Goal: Communication & Community: Answer question/provide support

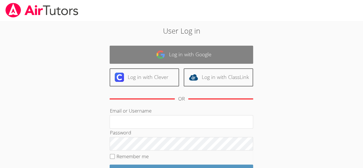
click at [175, 59] on link "Log in with Google" at bounding box center [181, 55] width 143 height 18
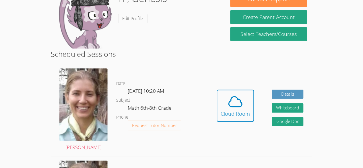
scroll to position [102, 0]
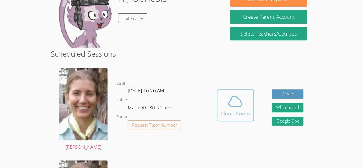
click at [224, 97] on span at bounding box center [234, 101] width 29 height 16
click at [220, 98] on span at bounding box center [234, 101] width 29 height 16
click at [222, 103] on span at bounding box center [234, 101] width 29 height 16
click at [230, 99] on icon at bounding box center [234, 101] width 13 height 10
click at [244, 112] on div "Cloud Room" at bounding box center [234, 113] width 29 height 8
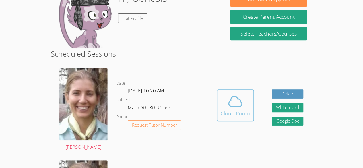
click at [249, 105] on button "Cloud Room" at bounding box center [234, 105] width 37 height 32
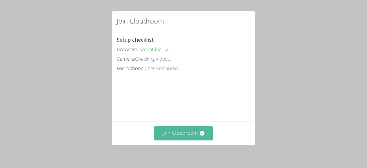
click at [186, 137] on button "Join Cloudroom" at bounding box center [183, 133] width 59 height 14
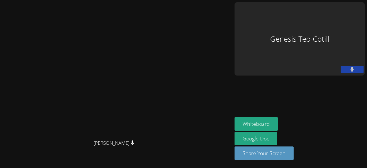
click at [278, 45] on div "Genesis Teo-Cotill" at bounding box center [300, 38] width 130 height 73
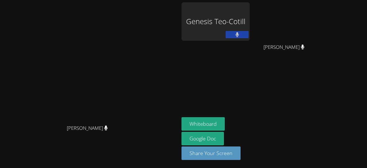
click at [290, 80] on aside "Genesis Teo-Cotill Maria Alvarado-Sebastian Maria Alvarado-Sebastian Whiteboard…" at bounding box center [250, 84] width 143 height 168
click at [292, 81] on aside "Genesis Teo-Cotill Maria Alvarado-Sebastian Maria Alvarado-Sebastian Whiteboard…" at bounding box center [250, 84] width 143 height 168
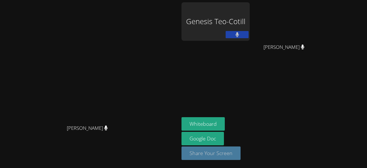
click at [241, 150] on button "Share Your Screen" at bounding box center [210, 152] width 59 height 13
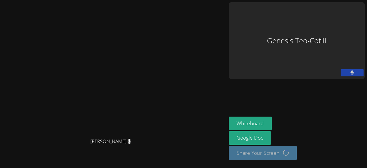
click at [324, 93] on aside "Genesis Teo-Cotill Whiteboard Google Doc Share Your Screen Loading..." at bounding box center [296, 84] width 140 height 168
click at [272, 126] on button "Whiteboard" at bounding box center [250, 122] width 43 height 13
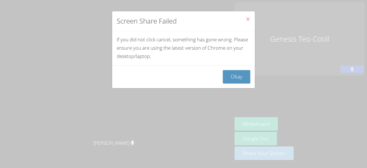
click at [244, 11] on button "Close" at bounding box center [248, 19] width 14 height 17
click at [245, 17] on icon "Close" at bounding box center [247, 19] width 5 height 5
click at [243, 24] on button "Close" at bounding box center [248, 19] width 14 height 17
click at [245, 22] on span "Close" at bounding box center [247, 19] width 5 height 7
click at [245, 21] on icon "Close" at bounding box center [247, 19] width 5 height 5
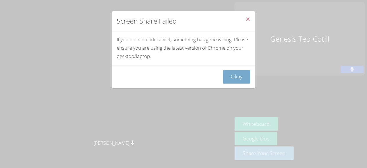
click at [233, 81] on button "Okay" at bounding box center [237, 76] width 28 height 13
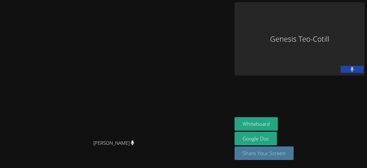
click at [294, 159] on button "Share Your Screen" at bounding box center [264, 152] width 59 height 13
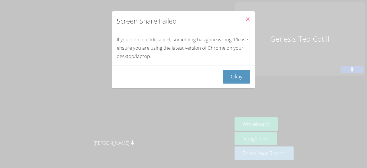
click at [249, 18] on button "Close" at bounding box center [248, 19] width 14 height 17
click at [237, 80] on button "Okay" at bounding box center [237, 76] width 28 height 13
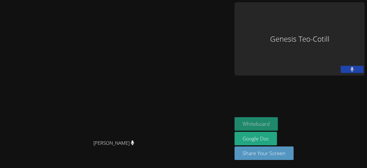
click at [278, 130] on button "Whiteboard" at bounding box center [256, 123] width 43 height 13
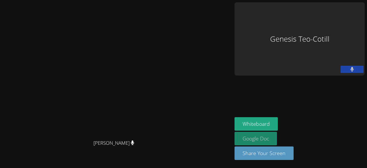
click at [277, 141] on link "Google Doc" at bounding box center [256, 138] width 42 height 13
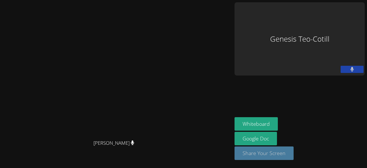
click at [294, 152] on button "Share Your Screen" at bounding box center [264, 152] width 59 height 13
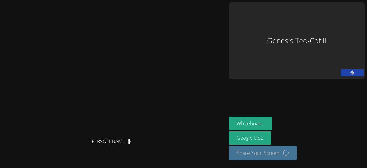
scroll to position [0, 0]
click at [341, 23] on div "Genesis Teo-Cotill" at bounding box center [297, 40] width 136 height 77
click at [333, 24] on div "Genesis Teo-Cotill" at bounding box center [297, 40] width 136 height 77
click at [334, 24] on div "Genesis Teo-Cotill" at bounding box center [297, 40] width 136 height 77
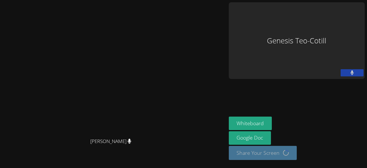
click at [332, 31] on div "Genesis Teo-Cotill" at bounding box center [297, 40] width 136 height 77
click at [328, 27] on div "Genesis Teo-Cotill" at bounding box center [297, 40] width 136 height 77
click at [327, 25] on div "Genesis Teo-Cotill" at bounding box center [297, 40] width 136 height 77
click at [332, 24] on div "Genesis Teo-Cotill" at bounding box center [297, 40] width 136 height 77
click at [333, 23] on div "Genesis Teo-Cotill" at bounding box center [297, 40] width 136 height 77
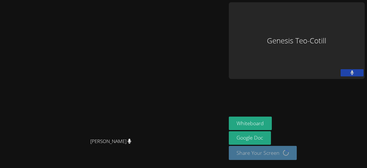
click at [349, 69] on button at bounding box center [352, 72] width 23 height 7
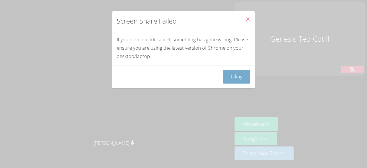
click at [239, 73] on button "Okay" at bounding box center [237, 76] width 28 height 13
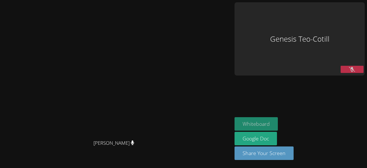
click at [278, 130] on button "Whiteboard" at bounding box center [256, 123] width 43 height 13
click at [351, 66] on button at bounding box center [352, 69] width 23 height 7
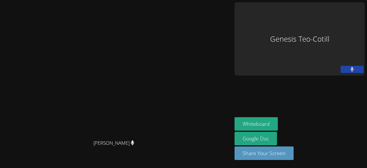
click at [354, 66] on button at bounding box center [352, 69] width 23 height 7
click at [349, 67] on icon at bounding box center [352, 69] width 6 height 5
click at [302, 21] on div "Genesis Teo-Cotill" at bounding box center [300, 38] width 130 height 73
click at [308, 24] on div "Genesis Teo-Cotill" at bounding box center [300, 38] width 130 height 73
click at [319, 29] on div "Genesis Teo-Cotill" at bounding box center [300, 38] width 130 height 73
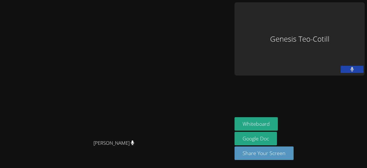
click at [323, 22] on div "Genesis Teo-Cotill" at bounding box center [300, 38] width 130 height 73
click at [323, 18] on div "Genesis Teo-Cotill" at bounding box center [300, 38] width 130 height 73
click at [330, 19] on div "Genesis Teo-Cotill" at bounding box center [300, 38] width 130 height 73
click at [325, 25] on div "Genesis Teo-Cotill" at bounding box center [300, 38] width 130 height 73
click at [325, 24] on div "Genesis Teo-Cotill" at bounding box center [300, 38] width 130 height 73
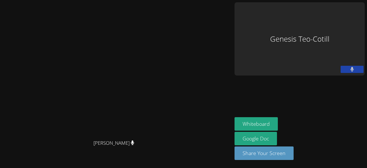
click at [322, 23] on div "Genesis Teo-Cotill" at bounding box center [300, 38] width 130 height 73
click at [319, 14] on div "Genesis Teo-Cotill" at bounding box center [300, 38] width 130 height 73
click at [326, 29] on div "Genesis Teo-Cotill" at bounding box center [300, 38] width 130 height 73
click at [330, 18] on div "Genesis Teo-Cotill" at bounding box center [300, 38] width 130 height 73
click at [325, 22] on div "Genesis Teo-Cotill" at bounding box center [300, 38] width 130 height 73
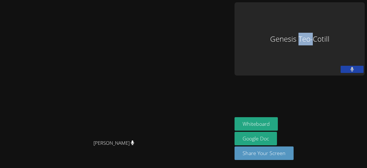
drag, startPoint x: 325, startPoint y: 22, endPoint x: 343, endPoint y: 20, distance: 17.5
click at [343, 20] on div "Genesis Teo-Cotill" at bounding box center [300, 38] width 130 height 73
click at [352, 17] on div "Genesis Teo-Cotill" at bounding box center [300, 38] width 130 height 73
click at [323, 28] on div "Genesis Teo-Cotill" at bounding box center [300, 38] width 130 height 73
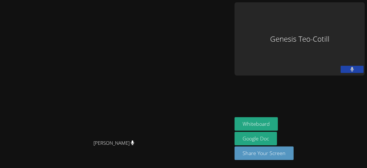
click at [310, 30] on div "Genesis Teo-Cotill" at bounding box center [300, 38] width 130 height 73
click at [334, 97] on aside "Genesis Teo-Cotill Whiteboard Google Doc Share Your Screen" at bounding box center [299, 84] width 135 height 168
click at [325, 25] on div "Genesis Teo-Cotill" at bounding box center [300, 38] width 130 height 73
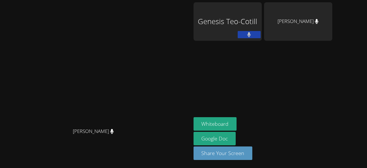
drag, startPoint x: 364, startPoint y: 86, endPoint x: 347, endPoint y: 5, distance: 81.9
click at [332, 5] on div "Genesis Teo-Cotill Maria Alvarado-Sebastian" at bounding box center [263, 32] width 139 height 61
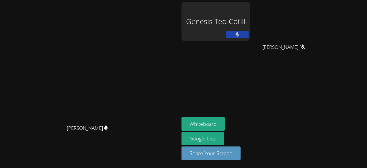
click at [312, 67] on aside "Genesis Teo-Cotill Maria Alvarado-Sebastian Maria Alvarado-Sebastian Whiteboard…" at bounding box center [250, 84] width 143 height 168
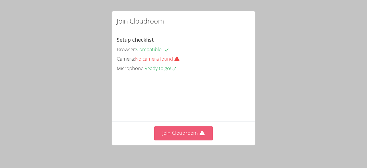
click at [179, 128] on button "Join Cloudroom" at bounding box center [183, 133] width 59 height 14
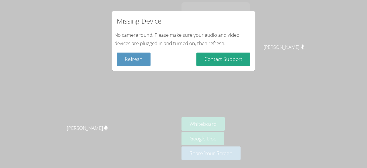
click at [272, 12] on div "Missing Device No camera found . Please make sure your audio and video devices …" at bounding box center [183, 84] width 367 height 168
click at [131, 59] on button "Refresh" at bounding box center [134, 58] width 34 height 13
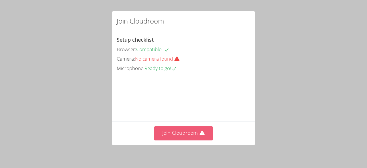
drag, startPoint x: 181, startPoint y: 128, endPoint x: 163, endPoint y: 132, distance: 18.2
click at [163, 132] on button "Join Cloudroom" at bounding box center [183, 133] width 59 height 14
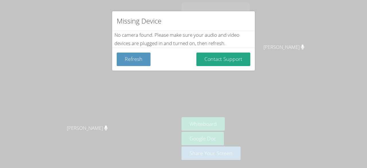
click at [276, 29] on div "Missing Device No camera found . Please make sure your audio and video devices …" at bounding box center [183, 84] width 367 height 168
click at [268, 15] on div "Missing Device No camera found . Please make sure your audio and video devices …" at bounding box center [183, 84] width 367 height 168
click at [241, 26] on div "Missing Device" at bounding box center [183, 21] width 143 height 20
click at [237, 19] on div "Missing Device" at bounding box center [183, 21] width 143 height 20
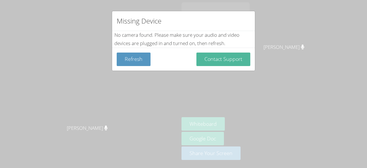
click at [243, 59] on button "Contact Support" at bounding box center [223, 58] width 54 height 13
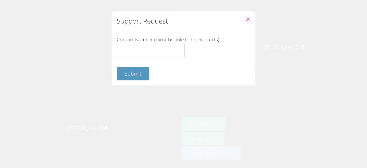
click at [242, 14] on button "Close" at bounding box center [248, 19] width 14 height 17
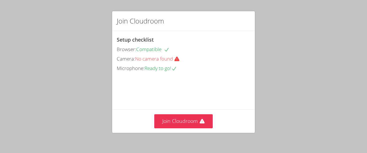
drag, startPoint x: 88, startPoint y: 152, endPoint x: 88, endPoint y: 137, distance: 14.9
click at [88, 137] on div "Join Cloudroom Setup checklist Browser: Compatible Camera: No camera found Micr…" at bounding box center [183, 76] width 367 height 153
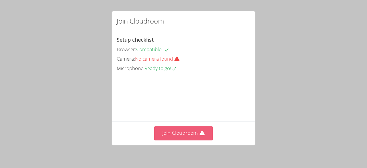
click at [206, 132] on button "Join Cloudroom" at bounding box center [183, 133] width 59 height 14
click at [186, 130] on button "Join Cloudroom" at bounding box center [183, 133] width 59 height 14
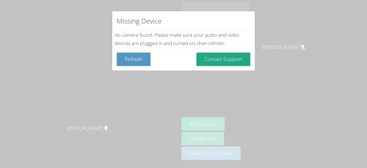
click at [240, 23] on div "Missing Device" at bounding box center [183, 21] width 143 height 20
click at [247, 12] on div "Missing Device" at bounding box center [183, 21] width 143 height 20
click at [270, 62] on div "Missing Device No camera found . Please make sure your audio and video devices …" at bounding box center [183, 84] width 367 height 168
click at [136, 58] on button "Refresh" at bounding box center [134, 58] width 34 height 13
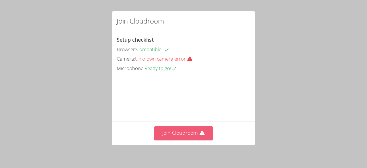
click at [203, 140] on button "Join Cloudroom" at bounding box center [183, 133] width 59 height 14
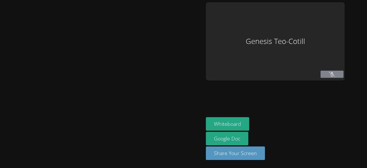
click at [278, 69] on div "Genesis Teo-Cotill" at bounding box center [275, 41] width 139 height 78
click at [290, 70] on aside "Genesis Teo-Cotill Whiteboard Google Doc Share Your Screen" at bounding box center [275, 84] width 143 height 168
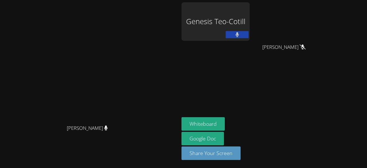
click at [250, 8] on div "Genesis Teo-Cotill" at bounding box center [215, 21] width 68 height 38
click at [249, 33] on button at bounding box center [237, 34] width 23 height 7
click at [250, 24] on div "Genesis Teo-Cotill" at bounding box center [215, 21] width 68 height 38
click at [250, 23] on div "Genesis Teo-Cotill" at bounding box center [215, 21] width 68 height 38
click at [240, 32] on icon at bounding box center [237, 34] width 6 height 5
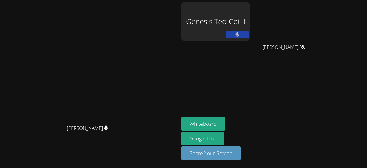
click at [250, 22] on div "Genesis Teo-Cotill" at bounding box center [215, 21] width 68 height 38
click at [250, 23] on div "Genesis Teo-Cotill" at bounding box center [215, 21] width 68 height 38
click at [248, 21] on div "Genesis Teo-Cotill" at bounding box center [215, 21] width 68 height 38
click at [250, 19] on div "Genesis Teo-Cotill" at bounding box center [215, 21] width 68 height 38
click at [250, 28] on div "Genesis Teo-Cotill" at bounding box center [215, 21] width 68 height 38
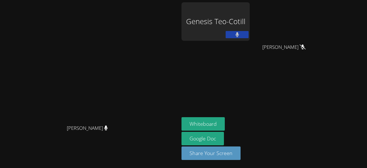
click at [249, 27] on div "Genesis Teo-Cotill" at bounding box center [215, 21] width 68 height 38
click at [250, 23] on div "Genesis Teo-Cotill" at bounding box center [215, 21] width 68 height 38
click at [238, 29] on div "Genesis Teo-Cotill" at bounding box center [215, 21] width 68 height 38
drag, startPoint x: 237, startPoint y: 38, endPoint x: 238, endPoint y: 34, distance: 3.5
click at [238, 34] on div "Genesis Teo-Cotill" at bounding box center [215, 21] width 68 height 38
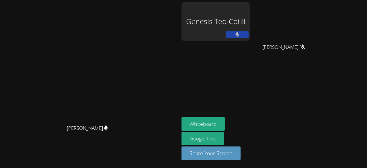
drag, startPoint x: 238, startPoint y: 34, endPoint x: 249, endPoint y: 24, distance: 15.3
drag, startPoint x: 249, startPoint y: 24, endPoint x: 230, endPoint y: 31, distance: 20.2
click at [230, 31] on div "Genesis Teo-Cotill" at bounding box center [215, 21] width 68 height 38
drag, startPoint x: 296, startPoint y: 51, endPoint x: 327, endPoint y: 55, distance: 31.0
click at [320, 55] on div "Genesis Teo-Cotill Maria Alvarado-Sebastian Maria Alvarado-Sebastian" at bounding box center [250, 32] width 139 height 61
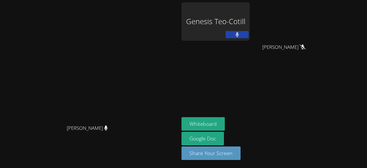
click at [323, 111] on aside "Genesis Teo-Cotill Maria Alvarado-Sebastian Maria Alvarado-Sebastian Whiteboard…" at bounding box center [250, 84] width 143 height 168
click at [250, 28] on div "Genesis Teo-Cotill" at bounding box center [215, 21] width 68 height 38
drag, startPoint x: 260, startPoint y: 28, endPoint x: 273, endPoint y: 23, distance: 14.1
click at [250, 23] on div "Genesis Teo-Cotill" at bounding box center [215, 21] width 68 height 38
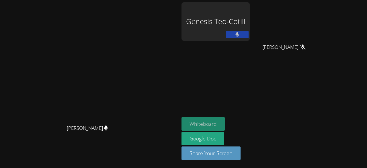
click at [225, 122] on button "Whiteboard" at bounding box center [202, 123] width 43 height 13
drag, startPoint x: 255, startPoint y: 138, endPoint x: 233, endPoint y: 53, distance: 88.0
click at [233, 53] on div "Genesis Teo-Cotill" at bounding box center [215, 32] width 68 height 61
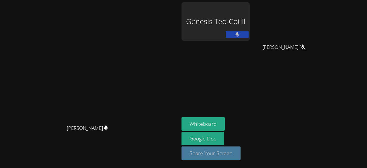
click at [241, 157] on button "Share Your Screen" at bounding box center [210, 152] width 59 height 13
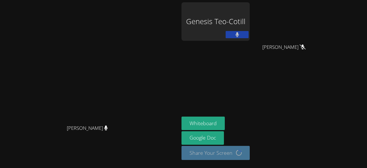
click at [276, 76] on aside "Genesis Teo-Cotill Maria Alvarado-Sebastian Maria Alvarado-Sebastian Whiteboard…" at bounding box center [250, 84] width 143 height 168
click at [323, 96] on aside "Genesis Teo-Cotill Maria Alvarado-Sebastian Maria Alvarado-Sebastian Whiteboard…" at bounding box center [250, 84] width 143 height 168
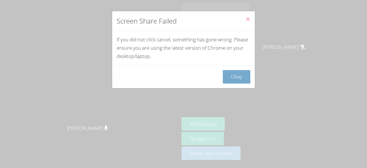
click at [245, 78] on button "Okay" at bounding box center [237, 76] width 28 height 13
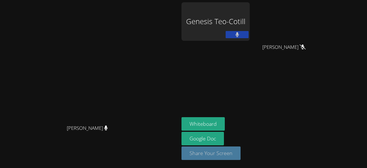
click at [241, 149] on button "Share Your Screen" at bounding box center [210, 152] width 59 height 13
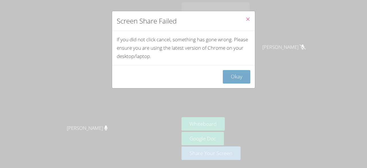
click at [226, 76] on button "Okay" at bounding box center [237, 76] width 28 height 13
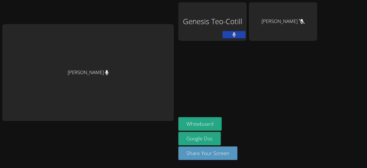
click at [197, 81] on aside "Genesis Teo-Cotill Maria Alvarado-Sebastian Whiteboard Google Doc Share Your Sc…" at bounding box center [247, 84] width 143 height 168
click at [110, 75] on div "[PERSON_NAME]" at bounding box center [87, 72] width 171 height 97
click at [97, 69] on div "[PERSON_NAME]" at bounding box center [87, 72] width 171 height 97
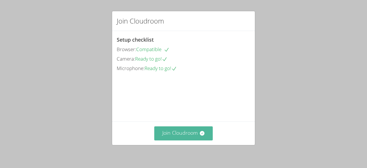
click at [189, 134] on button "Join Cloudroom" at bounding box center [183, 133] width 59 height 14
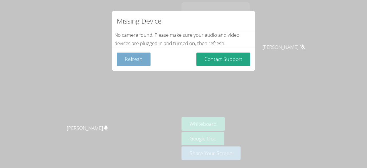
click at [138, 64] on button "Refresh" at bounding box center [134, 58] width 34 height 13
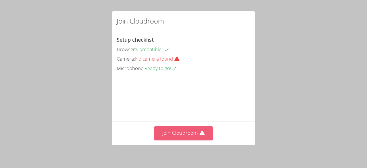
click at [177, 133] on button "Join Cloudroom" at bounding box center [183, 133] width 59 height 14
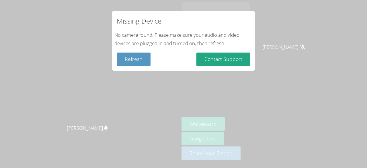
click at [135, 67] on div "Refresh Contact Support" at bounding box center [183, 59] width 143 height 23
click at [134, 59] on button "Refresh" at bounding box center [134, 58] width 34 height 13
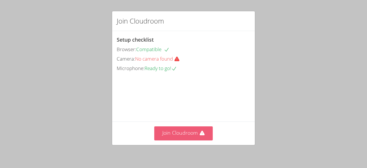
click at [201, 134] on icon at bounding box center [202, 133] width 5 height 5
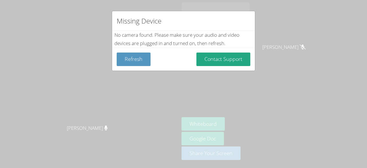
click at [283, 60] on div "Missing Device No camera found . Please make sure your audio and video devices …" at bounding box center [183, 84] width 367 height 168
click at [295, 69] on div "Missing Device No camera found . Please make sure your audio and video devices …" at bounding box center [183, 84] width 367 height 168
click at [292, 77] on div "Missing Device No camera found . Please make sure your audio and video devices …" at bounding box center [183, 84] width 367 height 168
click at [290, 80] on div "Missing Device No camera found . Please make sure your audio and video devices …" at bounding box center [183, 84] width 367 height 168
click at [296, 84] on div "Missing Device No camera found . Please make sure your audio and video devices …" at bounding box center [183, 84] width 367 height 168
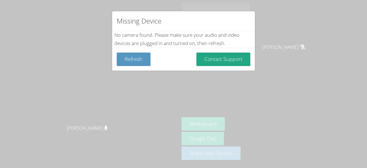
click at [247, 41] on div "No camera found . Please make sure your audio and video devices are plugged in …" at bounding box center [183, 39] width 138 height 17
click at [256, 13] on div "Missing Device No camera found . Please make sure your audio and video devices …" at bounding box center [183, 84] width 367 height 168
click at [141, 3] on div "Missing Device No camera found . Please make sure your audio and video devices …" at bounding box center [183, 84] width 367 height 168
drag, startPoint x: 114, startPoint y: 62, endPoint x: 178, endPoint y: 93, distance: 70.4
click at [185, 95] on div "Missing Device No camera found . Please make sure your audio and video devices …" at bounding box center [183, 84] width 367 height 168
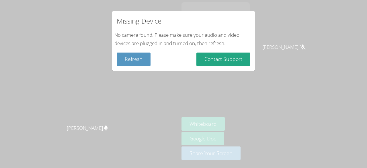
drag, startPoint x: 116, startPoint y: 62, endPoint x: 154, endPoint y: 61, distance: 37.3
click at [154, 61] on div "Refresh Contact Support" at bounding box center [184, 58] width 134 height 13
click at [264, 129] on div "Missing Device No camera found . Please make sure your audio and video devices …" at bounding box center [183, 84] width 367 height 168
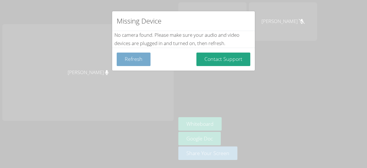
click at [140, 60] on button "Refresh" at bounding box center [134, 58] width 34 height 13
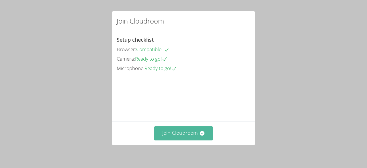
click at [190, 133] on button "Join Cloudroom" at bounding box center [183, 133] width 59 height 14
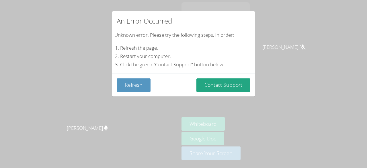
click at [193, 99] on div "An Error Occurred Unknown error. Please try the following steps, in order: Refr…" at bounding box center [183, 84] width 367 height 168
click at [146, 82] on button "Refresh" at bounding box center [134, 84] width 34 height 13
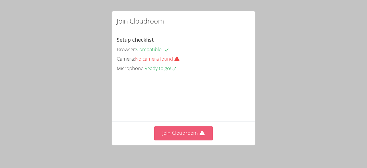
click at [200, 131] on icon at bounding box center [202, 133] width 5 height 5
click at [203, 138] on button "Join Cloudroom" at bounding box center [183, 133] width 59 height 14
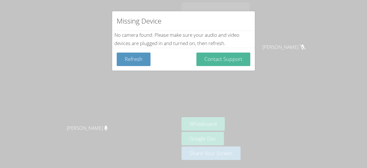
click at [220, 60] on button "Contact Support" at bounding box center [223, 58] width 54 height 13
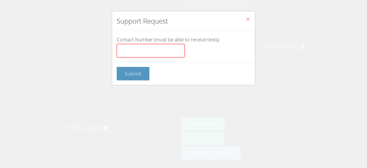
click at [160, 54] on input "Contact Number (must be able to receive texts)" at bounding box center [151, 51] width 68 height 14
click at [243, 16] on button "Close" at bounding box center [248, 19] width 14 height 17
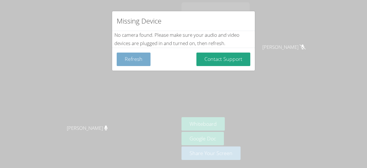
click at [138, 63] on button "Refresh" at bounding box center [134, 58] width 34 height 13
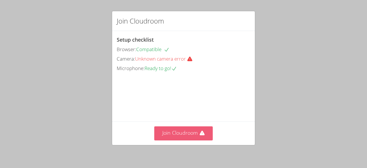
click at [173, 133] on button "Join Cloudroom" at bounding box center [183, 133] width 59 height 14
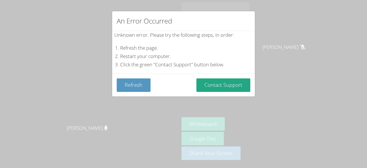
click at [253, 107] on div "An Error Occurred Unknown error. Please try the following steps, in order: Refr…" at bounding box center [183, 84] width 367 height 168
click at [263, 102] on div "An Error Occurred Unknown error. Please try the following steps, in order: Refr…" at bounding box center [183, 84] width 367 height 168
click at [252, 96] on div "An Error Occurred Unknown error. Please try the following steps, in order: Refr…" at bounding box center [183, 84] width 367 height 168
click at [253, 98] on div "An Error Occurred Unknown error. Please try the following steps, in order: Refr…" at bounding box center [183, 84] width 367 height 168
click at [253, 100] on div "An Error Occurred Unknown error. Please try the following steps, in order: Refr…" at bounding box center [183, 84] width 367 height 168
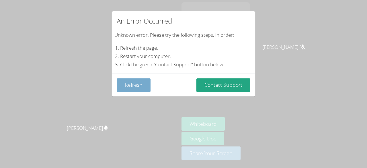
click at [123, 86] on button "Refresh" at bounding box center [134, 84] width 34 height 13
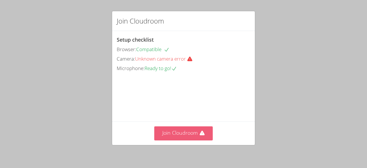
click at [189, 137] on button "Join Cloudroom" at bounding box center [183, 133] width 59 height 14
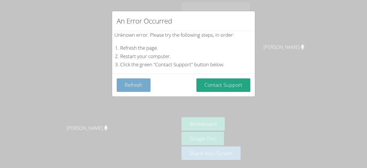
click at [141, 83] on button "Refresh" at bounding box center [134, 84] width 34 height 13
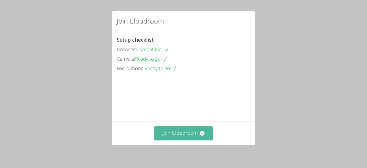
click at [169, 133] on button "Join Cloudroom" at bounding box center [183, 133] width 59 height 14
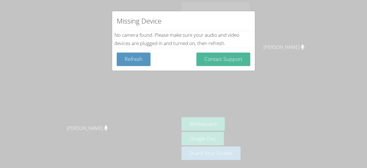
click at [227, 61] on button "Contact Support" at bounding box center [223, 58] width 54 height 13
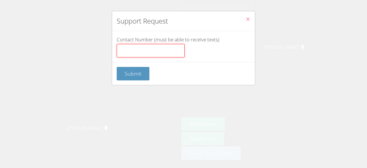
click at [149, 50] on input "Contact Number (must be able to receive texts)" at bounding box center [151, 51] width 68 height 14
click at [245, 18] on icon "Close" at bounding box center [247, 19] width 5 height 5
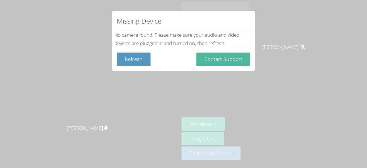
click at [222, 54] on button "Contact Support" at bounding box center [223, 58] width 54 height 13
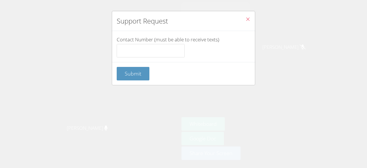
click at [241, 25] on button "Close" at bounding box center [248, 19] width 14 height 17
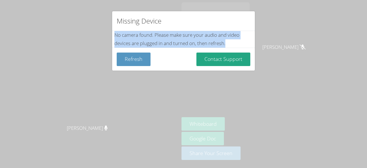
drag, startPoint x: 168, startPoint y: 26, endPoint x: 252, endPoint y: 42, distance: 85.6
click at [252, 42] on div "Missing Device No camera found . Please make sure your audio and video devices …" at bounding box center [183, 41] width 143 height 60
click at [62, 122] on div "Missing Device No camera found . Please make sure your audio and video devices …" at bounding box center [183, 84] width 367 height 168
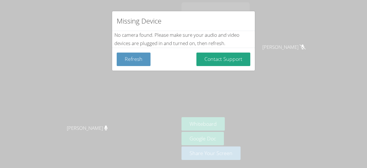
click at [57, 117] on div "Missing Device No camera found . Please make sure your audio and video devices …" at bounding box center [183, 84] width 367 height 168
drag, startPoint x: 51, startPoint y: 167, endPoint x: 99, endPoint y: 130, distance: 59.7
click at [99, 130] on div "Missing Device No camera found . Please make sure your audio and video devices …" at bounding box center [183, 84] width 367 height 168
click at [87, 140] on div "Missing Device No camera found . Please make sure your audio and video devices …" at bounding box center [183, 84] width 367 height 168
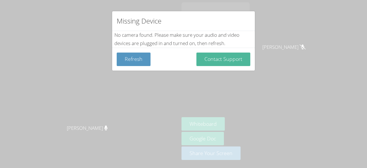
click at [238, 58] on button "Contact Support" at bounding box center [223, 58] width 54 height 13
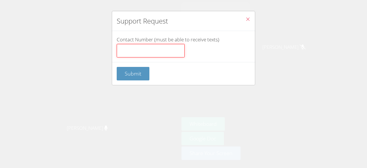
click at [128, 56] on input "Contact Number (must be able to receive texts)" at bounding box center [151, 51] width 68 height 14
click at [144, 48] on input "Contact Number (must be able to receive texts)" at bounding box center [151, 51] width 68 height 14
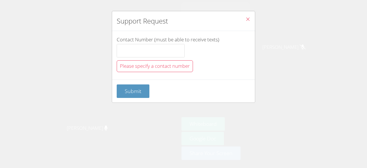
click at [245, 22] on icon "Close" at bounding box center [247, 19] width 5 height 5
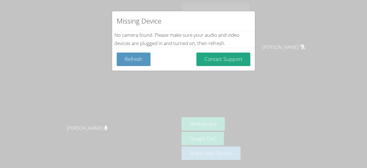
click at [289, 77] on div "Missing Device No camera found . Please make sure your audio and video devices …" at bounding box center [183, 84] width 367 height 168
click at [267, 81] on div "Missing Device No camera found . Please make sure your audio and video devices …" at bounding box center [183, 84] width 367 height 168
click at [262, 81] on div "Missing Device No camera found . Please make sure your audio and video devices …" at bounding box center [183, 84] width 367 height 168
click at [292, 125] on div "Missing Device No camera found . Please make sure your audio and video devices …" at bounding box center [183, 84] width 367 height 168
click at [301, 130] on div "Missing Device No camera found . Please make sure your audio and video devices …" at bounding box center [183, 84] width 367 height 168
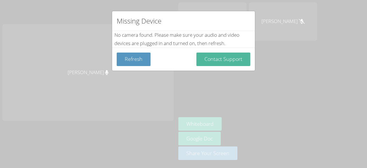
click at [223, 60] on button "Contact Support" at bounding box center [223, 58] width 54 height 13
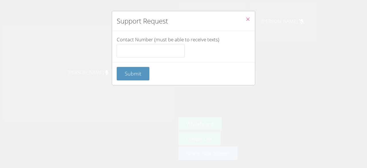
click at [249, 14] on button "Close" at bounding box center [248, 19] width 14 height 17
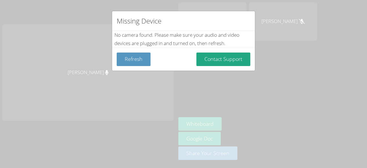
click at [245, 22] on div "Missing Device" at bounding box center [183, 21] width 143 height 20
click at [144, 63] on button "Refresh" at bounding box center [134, 58] width 34 height 13
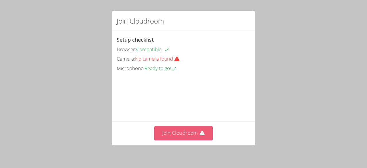
click at [193, 131] on button "Join Cloudroom" at bounding box center [183, 133] width 59 height 14
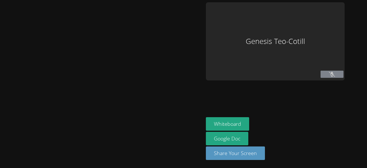
click at [245, 77] on div "Genesis Teo-Cotill" at bounding box center [275, 41] width 139 height 78
click at [245, 76] on div "Genesis Teo-Cotill" at bounding box center [275, 41] width 139 height 78
click at [231, 78] on div "Genesis Teo-Cotill" at bounding box center [275, 41] width 139 height 78
click at [229, 120] on button "Whiteboard" at bounding box center [227, 123] width 43 height 13
click at [282, 62] on div "Genesis Teo-Cotill" at bounding box center [275, 41] width 139 height 78
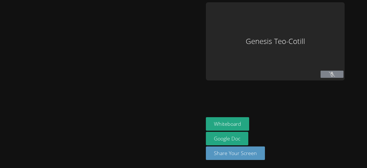
drag, startPoint x: 300, startPoint y: 53, endPoint x: 305, endPoint y: 56, distance: 5.7
click at [305, 56] on div "Genesis Teo-Cotill" at bounding box center [275, 41] width 139 height 78
click at [331, 77] on icon at bounding box center [332, 74] width 6 height 5
drag, startPoint x: 331, startPoint y: 77, endPoint x: 355, endPoint y: 72, distance: 24.5
drag, startPoint x: 355, startPoint y: 72, endPoint x: 336, endPoint y: 75, distance: 19.4
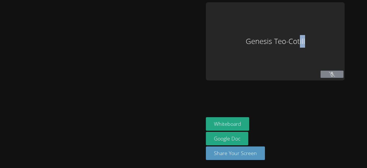
click at [336, 75] on button at bounding box center [332, 74] width 23 height 7
click at [332, 72] on icon at bounding box center [332, 74] width 6 height 5
click at [302, 43] on div "Genesis Teo-Cotill" at bounding box center [275, 41] width 139 height 78
click at [341, 77] on button at bounding box center [332, 74] width 23 height 7
click at [331, 82] on aside "Genesis Teo-Cotill Whiteboard Google Doc Share Your Screen" at bounding box center [275, 84] width 143 height 168
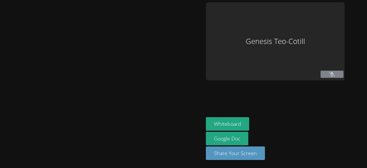
click at [342, 71] on button at bounding box center [332, 74] width 23 height 7
click at [346, 68] on aside "Genesis Teo-Cotill Whiteboard Google Doc Share Your Screen" at bounding box center [275, 84] width 143 height 168
click at [339, 74] on button at bounding box center [332, 74] width 23 height 7
click at [336, 72] on button at bounding box center [332, 74] width 23 height 7
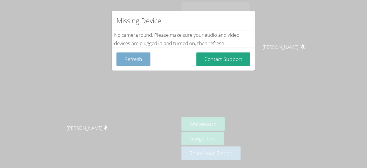
click at [138, 57] on button "Refresh" at bounding box center [134, 58] width 34 height 13
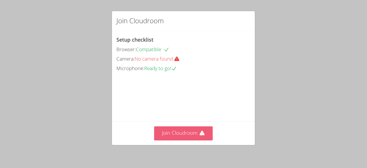
click at [176, 135] on button "Join Cloudroom" at bounding box center [183, 133] width 59 height 14
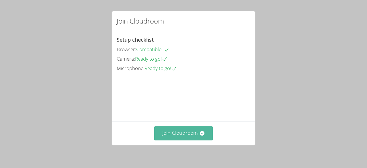
click at [198, 140] on button "Join Cloudroom" at bounding box center [183, 133] width 59 height 14
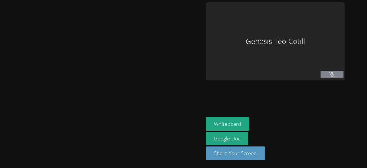
click at [198, 140] on div at bounding box center [101, 83] width 199 height 163
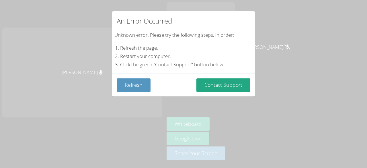
click at [303, 112] on div "An Error Occurred Unknown error. Please try the following steps, in order: Refr…" at bounding box center [183, 84] width 367 height 168
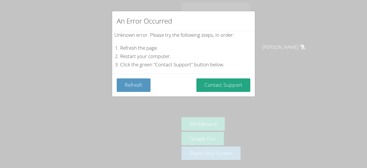
click at [140, 109] on div "An Error Occurred Unknown error. Please try the following steps, in order: Refr…" at bounding box center [183, 84] width 367 height 168
click at [133, 86] on button "Refresh" at bounding box center [134, 84] width 34 height 13
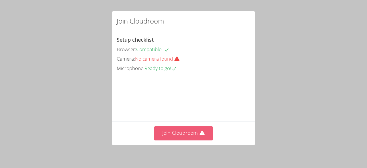
click at [180, 134] on button "Join Cloudroom" at bounding box center [183, 133] width 59 height 14
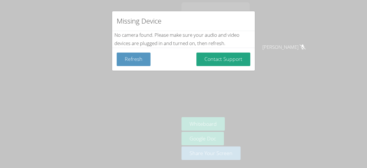
click at [278, 34] on div "Missing Device No camera found . Please make sure your audio and video devices …" at bounding box center [183, 84] width 367 height 168
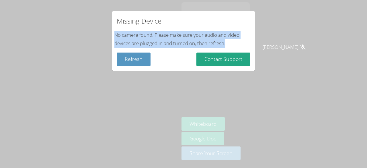
click at [278, 34] on div "Missing Device No camera found . Please make sure your audio and video devices …" at bounding box center [183, 84] width 367 height 168
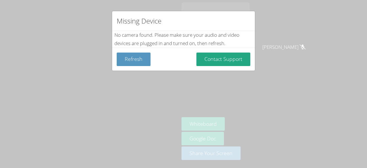
click at [279, 26] on div "Missing Device No camera found . Please make sure your audio and video devices …" at bounding box center [183, 84] width 367 height 168
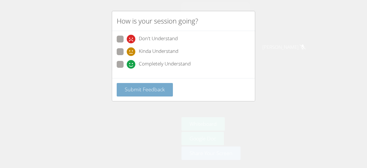
click at [156, 86] on span "Submit Feedback" at bounding box center [145, 89] width 40 height 7
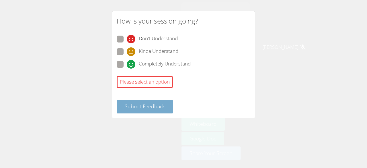
click at [151, 103] on span "Submit Feedback" at bounding box center [145, 106] width 40 height 7
click at [131, 61] on icon at bounding box center [131, 64] width 9 height 9
click at [131, 61] on input "Completely Understand" at bounding box center [129, 63] width 5 height 5
radio input "true"
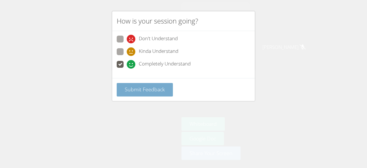
click at [136, 87] on span "Submit Feedback" at bounding box center [145, 89] width 40 height 7
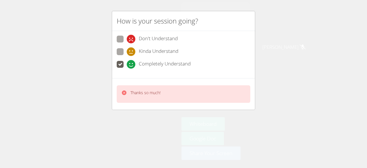
click at [124, 94] on icon at bounding box center [124, 93] width 6 height 6
click at [123, 91] on icon at bounding box center [124, 92] width 5 height 5
click at [204, 107] on div "Thanks so much!" at bounding box center [183, 94] width 143 height 32
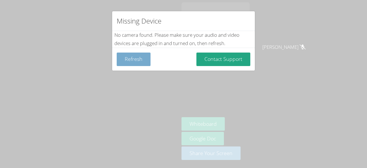
click at [134, 62] on button "Refresh" at bounding box center [134, 58] width 34 height 13
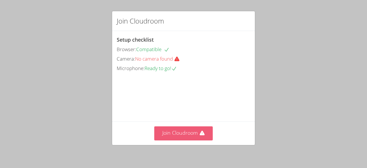
click at [173, 133] on button "Join Cloudroom" at bounding box center [183, 133] width 59 height 14
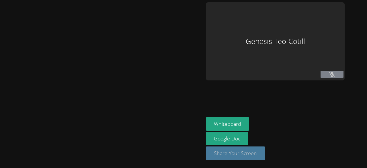
click at [257, 154] on button "Share Your Screen" at bounding box center [235, 152] width 59 height 13
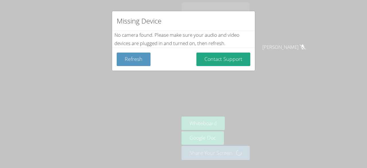
click at [247, 84] on div "Missing Device No camera found . Please make sure your audio and video devices …" at bounding box center [183, 84] width 367 height 168
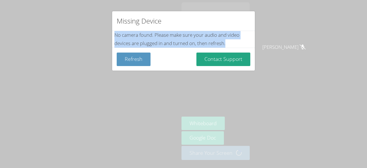
drag, startPoint x: 111, startPoint y: 34, endPoint x: 245, endPoint y: 48, distance: 135.0
click at [245, 48] on div "Missing Device No camera found . Please make sure your audio and video devices …" at bounding box center [183, 84] width 367 height 168
click at [165, 38] on div "No camera found . Please make sure your audio and video devices are plugged in …" at bounding box center [183, 39] width 138 height 17
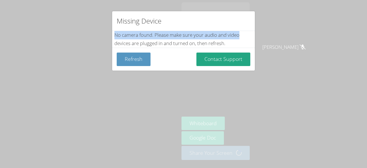
drag, startPoint x: 116, startPoint y: 35, endPoint x: 261, endPoint y: 35, distance: 145.6
click at [261, 35] on div "Missing Device No camera found . Please make sure your audio and video devices …" at bounding box center [183, 84] width 367 height 168
click at [231, 36] on div "No camera found . Please make sure your audio and video devices are plugged in …" at bounding box center [183, 39] width 138 height 17
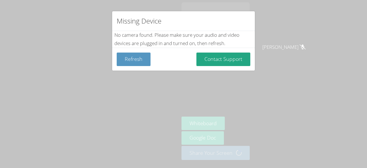
drag, startPoint x: 122, startPoint y: 35, endPoint x: 193, endPoint y: 42, distance: 70.9
drag, startPoint x: 193, startPoint y: 42, endPoint x: 116, endPoint y: 36, distance: 76.8
click at [116, 36] on div "No camera found . Please make sure your audio and video devices are plugged in …" at bounding box center [183, 39] width 138 height 17
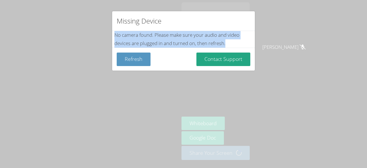
drag, startPoint x: 116, startPoint y: 36, endPoint x: 233, endPoint y: 44, distance: 117.3
click at [233, 44] on div "No camera found . Please make sure your audio and video devices are plugged in …" at bounding box center [183, 39] width 138 height 17
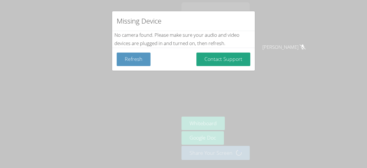
click at [156, 22] on h2 "Missing Device" at bounding box center [139, 21] width 45 height 10
drag, startPoint x: 149, startPoint y: 31, endPoint x: 175, endPoint y: 38, distance: 27.3
drag, startPoint x: 175, startPoint y: 38, endPoint x: 150, endPoint y: 33, distance: 26.3
click at [150, 33] on div "No camera found . Please make sure your audio and video devices are plugged in …" at bounding box center [183, 39] width 138 height 17
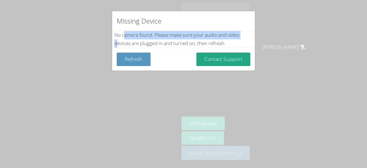
drag, startPoint x: 120, startPoint y: 38, endPoint x: 125, endPoint y: 38, distance: 4.6
click at [125, 38] on div "No camera found . Please make sure your audio and video devices are plugged in …" at bounding box center [183, 39] width 138 height 17
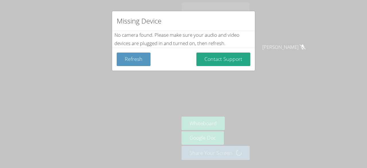
click at [126, 39] on div "No camera found . Please make sure your audio and video devices are plugged in …" at bounding box center [183, 39] width 138 height 17
drag, startPoint x: 116, startPoint y: 34, endPoint x: 128, endPoint y: 33, distance: 12.4
click at [128, 33] on div "No camera found . Please make sure your audio and video devices are plugged in …" at bounding box center [183, 39] width 138 height 17
click at [127, 35] on div "No camera found . Please make sure your audio and video devices are plugged in …" at bounding box center [183, 39] width 138 height 17
click at [283, 69] on div "Missing Device No camera found . Please make sure your audio and video devices …" at bounding box center [183, 84] width 367 height 168
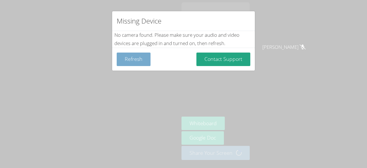
click at [134, 63] on button "Refresh" at bounding box center [134, 58] width 34 height 13
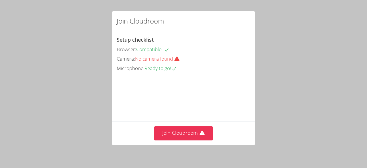
click at [155, 72] on div "Setup checklist Browser: Compatible Camera: No camera found Microphone: Ready t…" at bounding box center [183, 76] width 143 height 90
click at [154, 71] on div "Microphone: Ready to go!" at bounding box center [184, 68] width 134 height 8
click at [147, 63] on div "Setup checklist Browser: Compatible Camera: No camera found Microphone: Ready t…" at bounding box center [184, 54] width 134 height 37
click at [152, 68] on span "Ready to go!" at bounding box center [160, 68] width 32 height 7
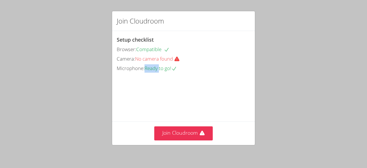
click at [148, 56] on div at bounding box center [148, 56] width 0 height 0
click at [199, 77] on video at bounding box center [160, 98] width 86 height 43
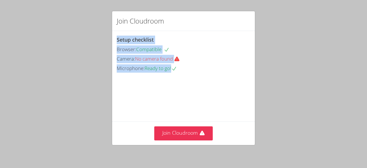
drag, startPoint x: 110, startPoint y: 39, endPoint x: 188, endPoint y: 82, distance: 89.6
click at [188, 82] on div "Join Cloudroom Setup checklist Browser: Compatible Camera: No camera found Micr…" at bounding box center [183, 84] width 367 height 168
click at [184, 72] on div at bounding box center [184, 72] width 0 height 0
click at [115, 0] on div at bounding box center [57, 0] width 115 height 0
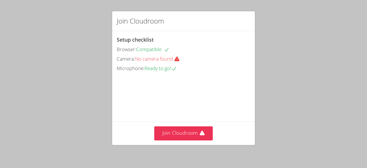
click at [280, 29] on div "Join Cloudroom Setup checklist Browser: Compatible Camera: No camera found Micr…" at bounding box center [183, 84] width 367 height 168
drag, startPoint x: 133, startPoint y: 63, endPoint x: 176, endPoint y: 77, distance: 45.0
click at [176, 77] on div "Setup checklist Browser: Compatible Camera: No camera found Microphone: Ready t…" at bounding box center [183, 76] width 143 height 90
click at [172, 71] on div at bounding box center [172, 71] width 0 height 0
click at [203, 88] on video at bounding box center [160, 98] width 86 height 43
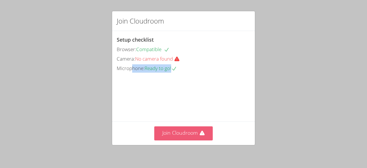
drag, startPoint x: 197, startPoint y: 135, endPoint x: 159, endPoint y: 134, distance: 37.3
click at [159, 134] on button "Join Cloudroom" at bounding box center [183, 133] width 59 height 14
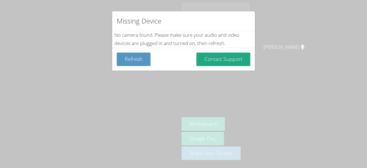
click at [237, 137] on div "Missing Device No camera found . Please make sure your audio and video devices …" at bounding box center [183, 84] width 367 height 168
click at [275, 136] on div "Missing Device No camera found . Please make sure your audio and video devices …" at bounding box center [183, 84] width 367 height 168
click at [234, 73] on div "Missing Device No camera found . Please make sure your audio and video devices …" at bounding box center [183, 84] width 367 height 168
drag, startPoint x: 221, startPoint y: 41, endPoint x: 261, endPoint y: 47, distance: 39.7
click at [261, 47] on div "Missing Device No camera found . Please make sure your audio and video devices …" at bounding box center [183, 84] width 367 height 168
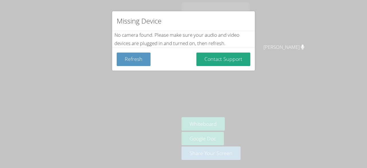
click at [286, 70] on div "Missing Device No camera found . Please make sure your audio and video devices …" at bounding box center [183, 84] width 367 height 168
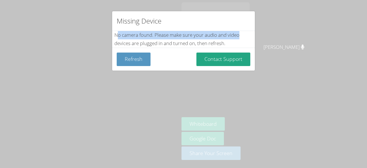
drag, startPoint x: 243, startPoint y: 33, endPoint x: 118, endPoint y: 32, distance: 125.6
click at [118, 32] on div "No camera found . Please make sure your audio and video devices are plugged in …" at bounding box center [183, 39] width 138 height 17
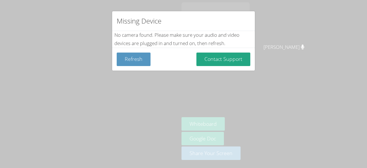
click at [286, 71] on div "Missing Device No camera found . Please make sure your audio and video devices …" at bounding box center [183, 84] width 367 height 168
